Goal: Task Accomplishment & Management: Use online tool/utility

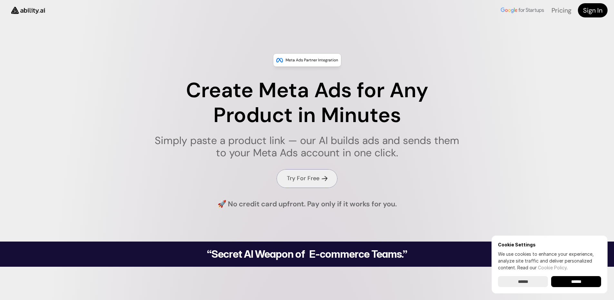
click at [304, 176] on h4 "Try For Free" at bounding box center [303, 178] width 33 height 8
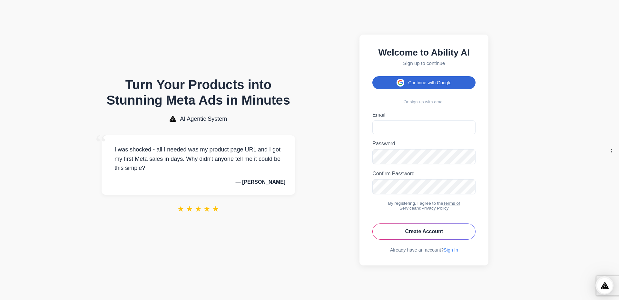
click at [412, 78] on button "Continue with Google" at bounding box center [423, 82] width 103 height 13
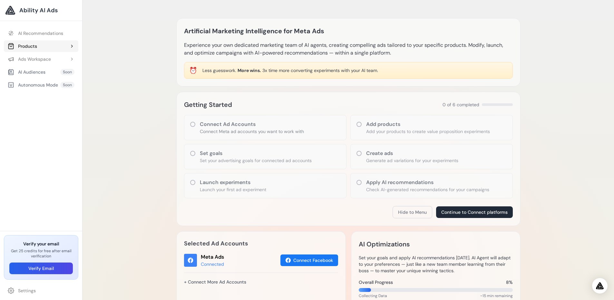
click at [44, 45] on button "Products" at bounding box center [41, 46] width 74 height 12
click at [38, 57] on link "Add Product" at bounding box center [44, 59] width 68 height 12
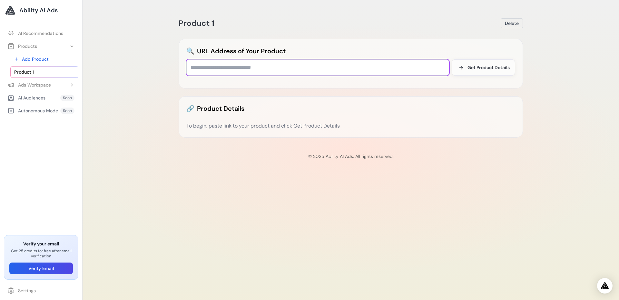
click at [238, 67] on input "text" at bounding box center [317, 67] width 263 height 16
paste input "**********"
type input "**********"
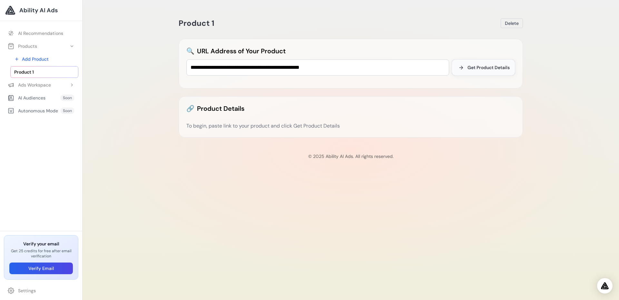
click at [489, 64] on span "Get Product Details" at bounding box center [489, 67] width 42 height 6
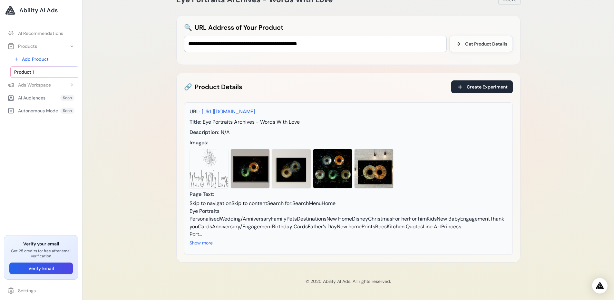
scroll to position [39, 0]
click at [487, 84] on span "Create Experiment" at bounding box center [487, 87] width 41 height 6
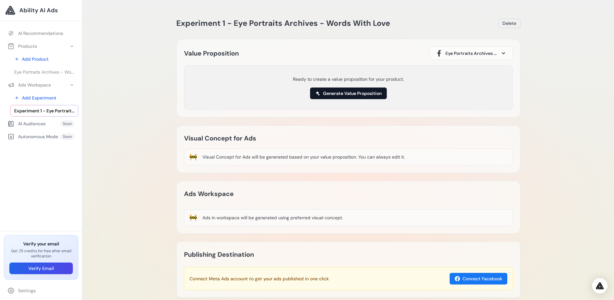
click at [363, 95] on button "Generate Value Proposition" at bounding box center [348, 93] width 77 height 12
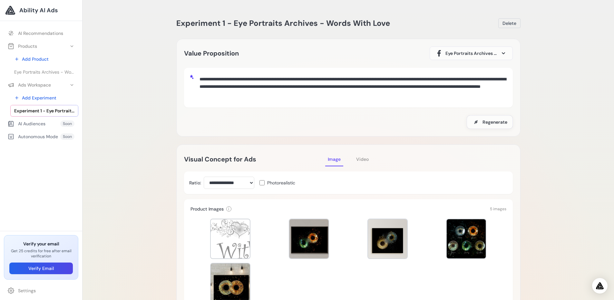
click at [363, 160] on span "Video" at bounding box center [362, 159] width 13 height 6
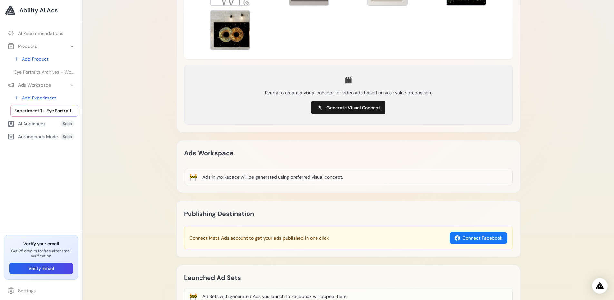
scroll to position [258, 0]
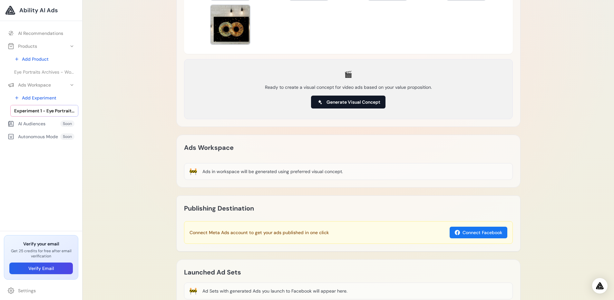
click at [353, 105] on button "Generate Visual Concept" at bounding box center [348, 101] width 74 height 13
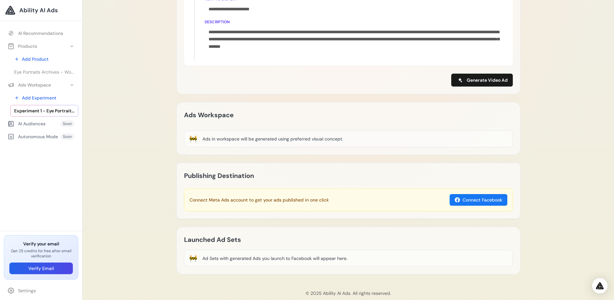
scroll to position [387, 0]
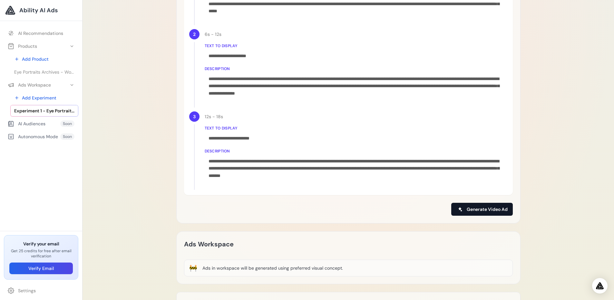
click at [475, 205] on button "Generate Video Ad" at bounding box center [482, 209] width 62 height 13
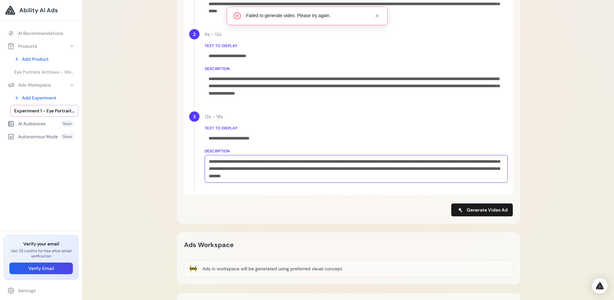
click at [248, 164] on div "**********" at bounding box center [356, 169] width 303 height 28
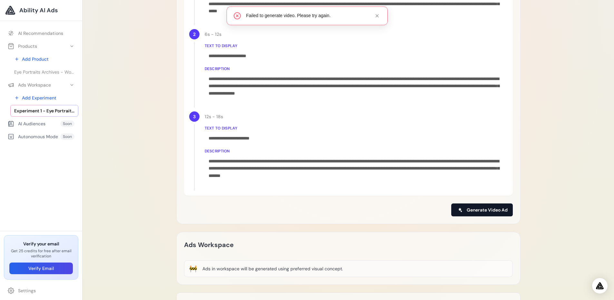
click at [489, 213] on span "Generate Video Ad" at bounding box center [487, 209] width 41 height 6
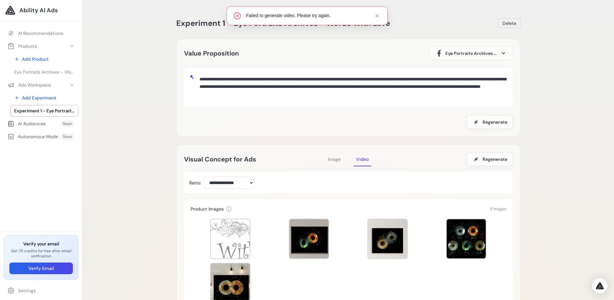
scroll to position [129, 0]
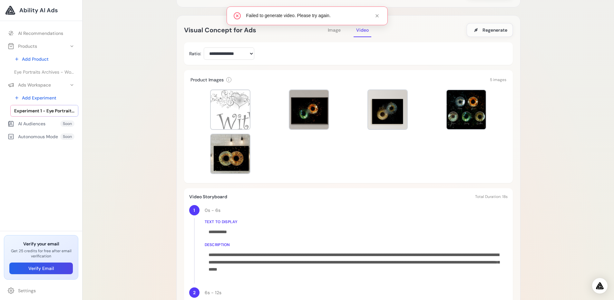
click at [333, 29] on span "Image" at bounding box center [334, 30] width 13 height 6
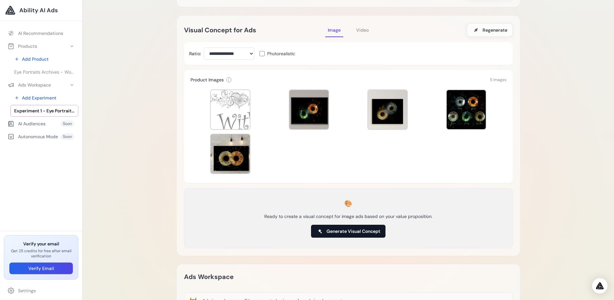
click at [363, 230] on span "Generate Visual Concept" at bounding box center [354, 231] width 54 height 6
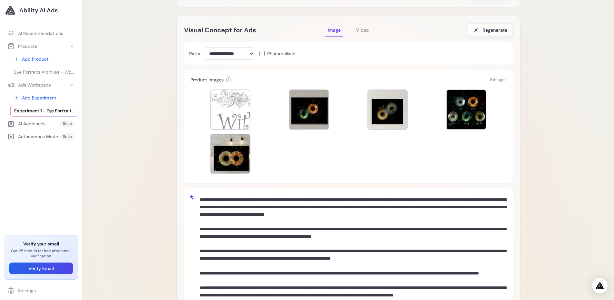
scroll to position [258, 0]
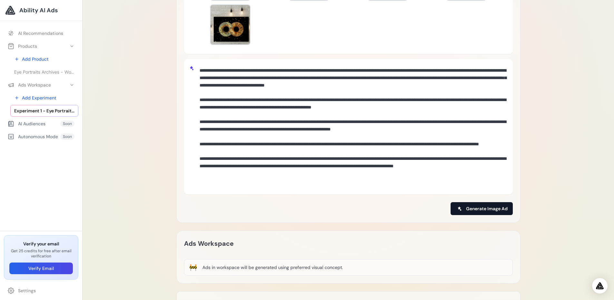
click at [464, 207] on button "Generate Image Ad" at bounding box center [482, 208] width 62 height 13
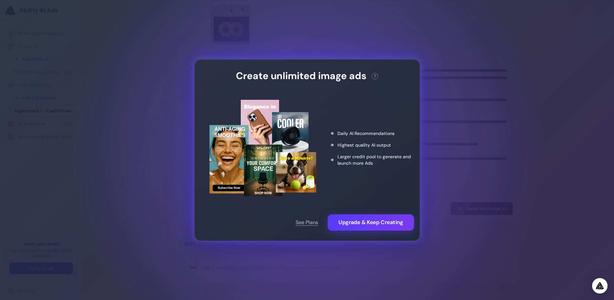
click at [382, 220] on button "Upgrade & Keep Creating" at bounding box center [371, 222] width 86 height 16
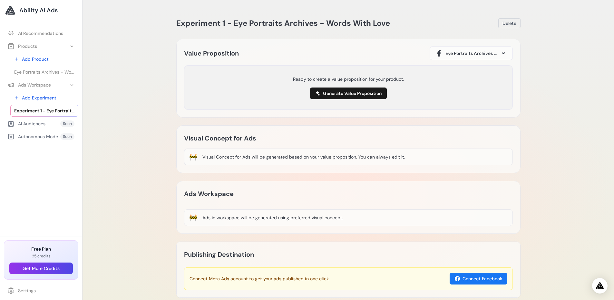
click at [41, 111] on span "Experiment 1 - Eye Portraits Archives - Words With Love" at bounding box center [44, 110] width 60 height 6
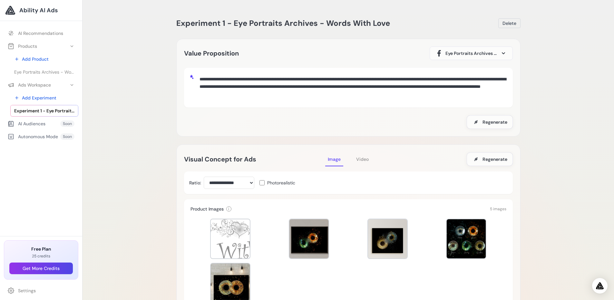
scroll to position [387, 0]
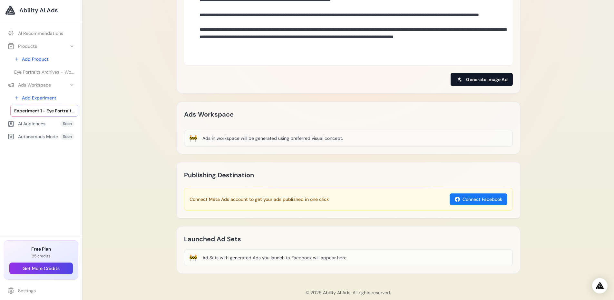
click at [479, 78] on span "Generate Image Ad" at bounding box center [487, 79] width 42 height 6
click at [475, 80] on span "Generate Image Ad" at bounding box center [487, 79] width 42 height 6
